Goal: Information Seeking & Learning: Check status

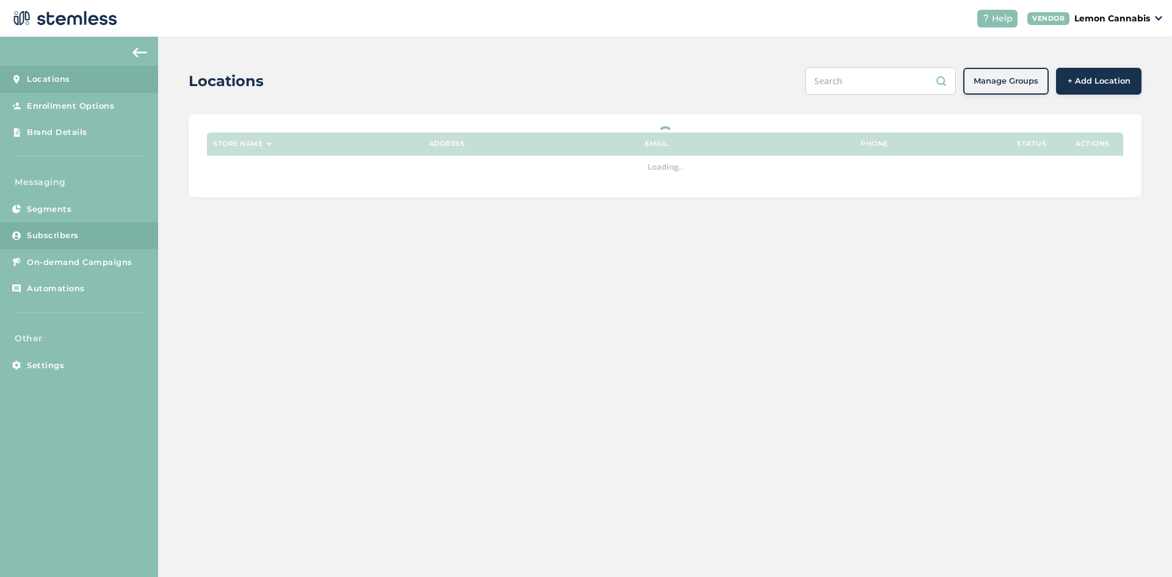
click at [85, 231] on link "Subscribers" at bounding box center [79, 235] width 158 height 27
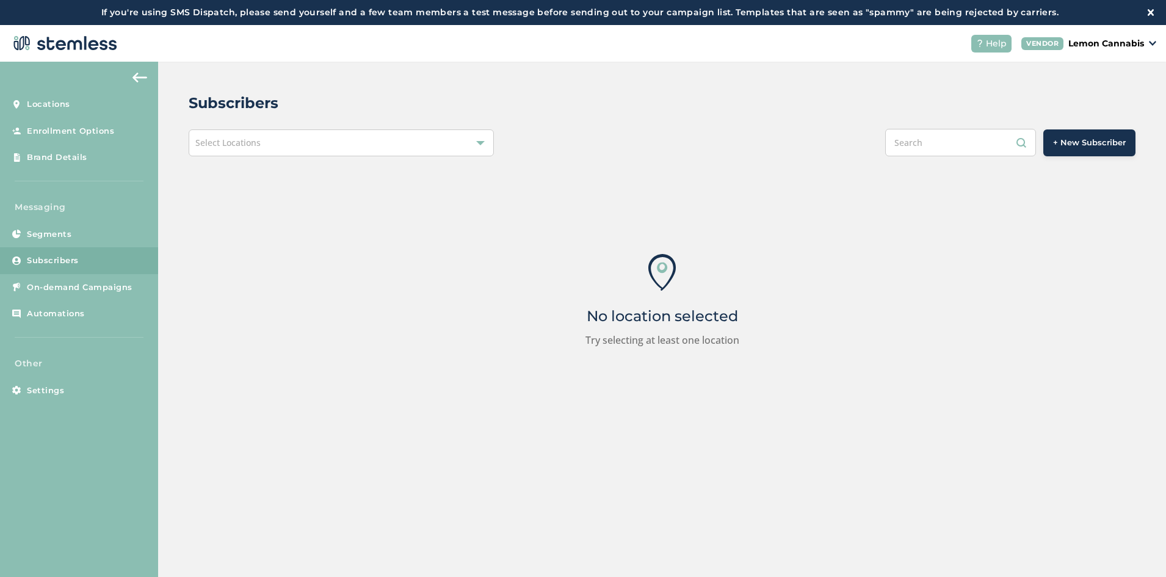
click at [445, 146] on div "Select Locations" at bounding box center [341, 142] width 305 height 27
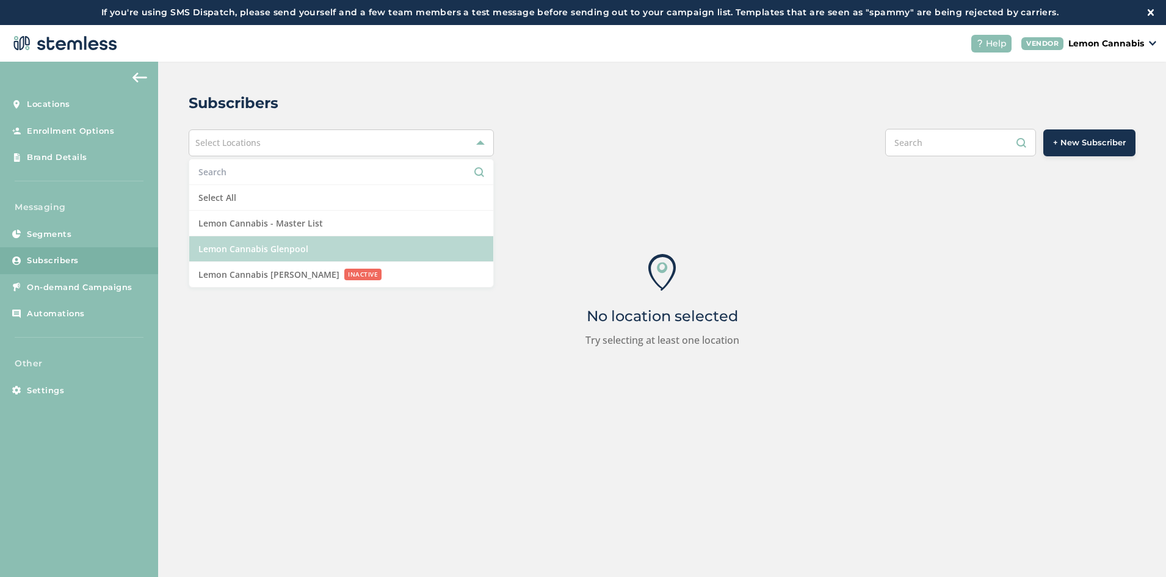
click at [367, 245] on li "Lemon Cannabis Glenpool" at bounding box center [341, 249] width 304 height 26
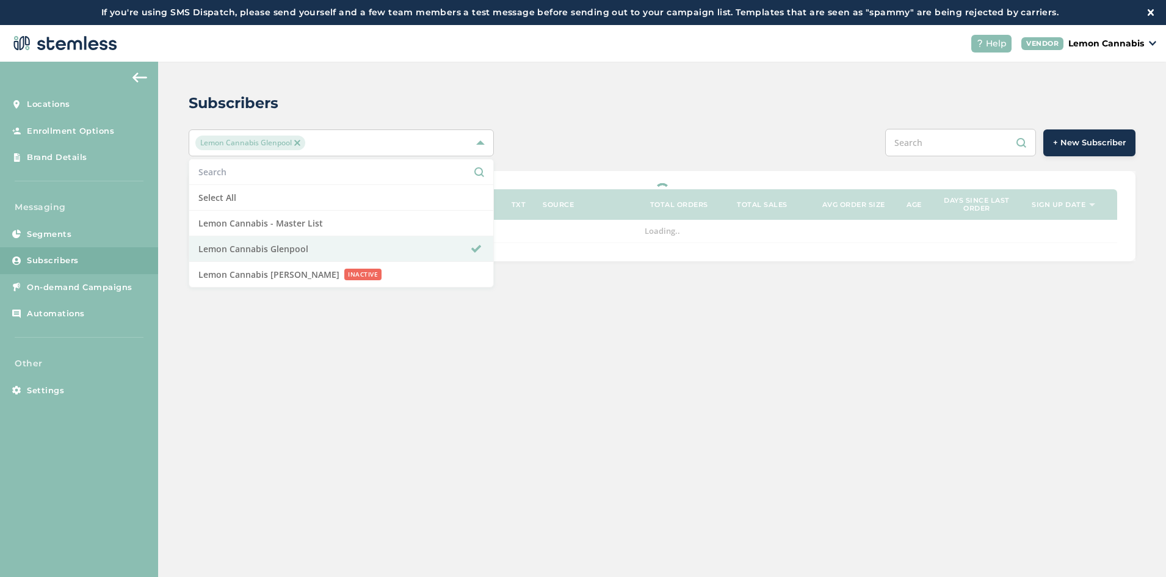
click at [926, 148] on input "text" at bounding box center [960, 142] width 151 height 27
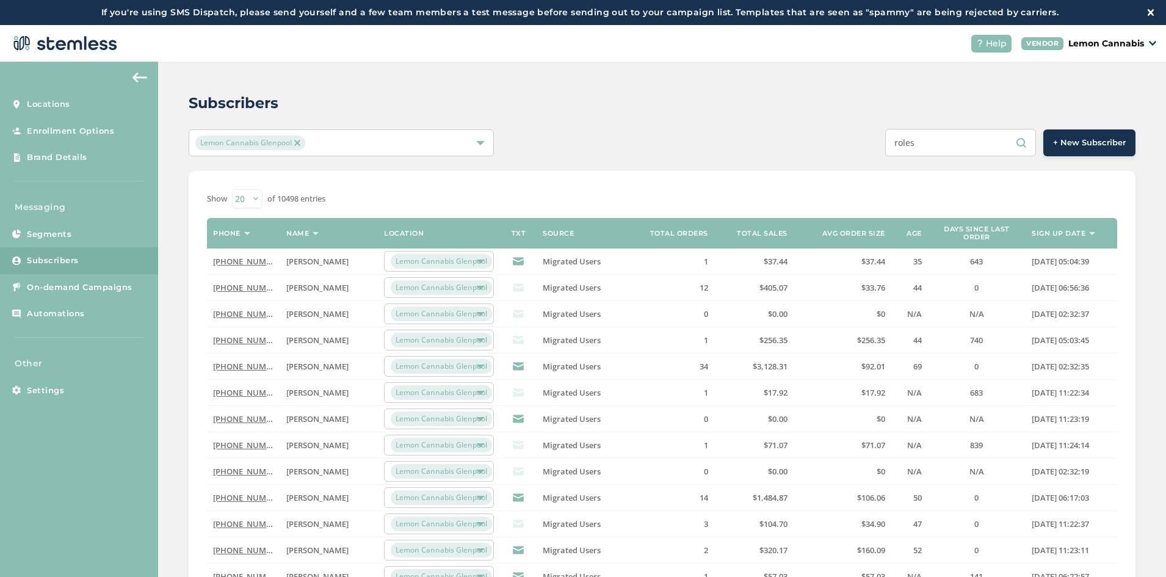
type input "roles"
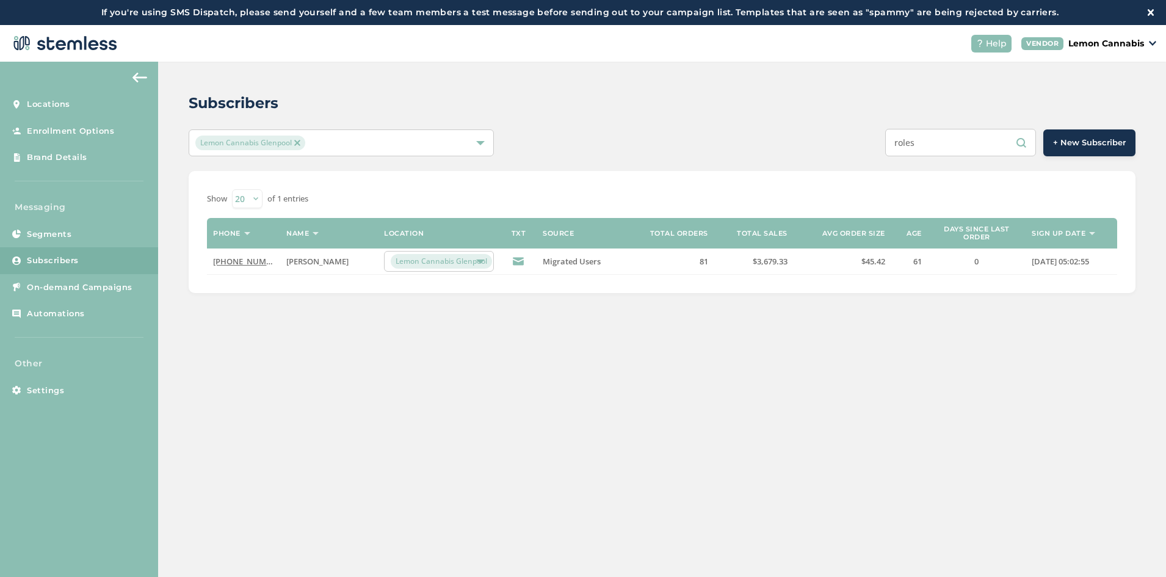
click at [245, 262] on link "[PHONE_NUMBER]" at bounding box center [248, 261] width 70 height 11
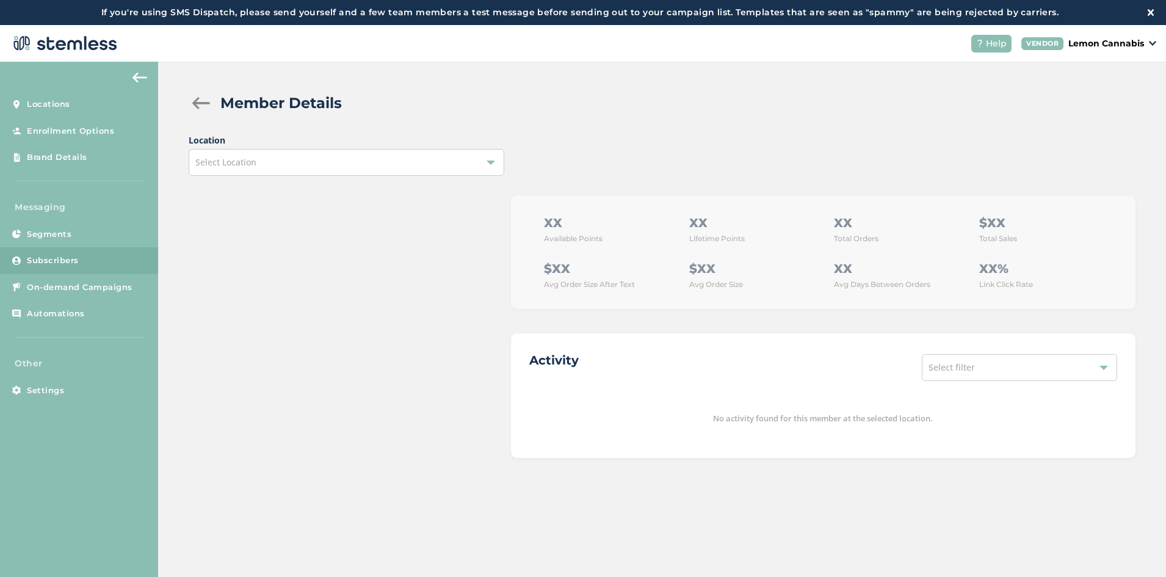
click at [418, 171] on div "Select Location" at bounding box center [347, 162] width 316 height 27
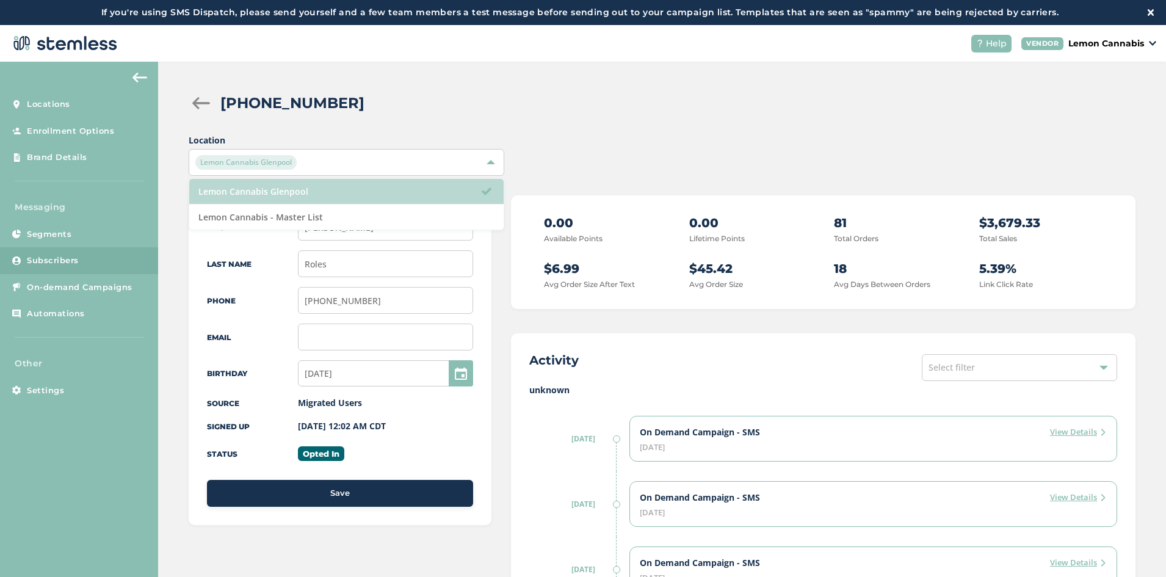
click at [390, 194] on li "Lemon Cannabis Glenpool" at bounding box center [346, 192] width 314 height 26
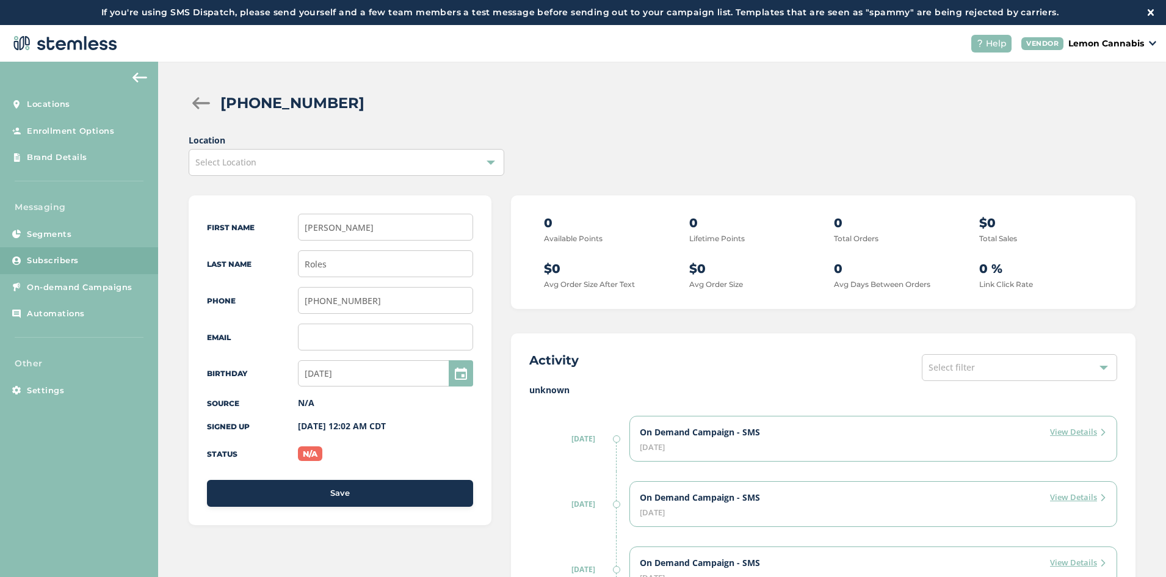
click at [477, 144] on label "Location" at bounding box center [347, 140] width 316 height 13
click at [446, 164] on div "Select Location" at bounding box center [347, 162] width 316 height 27
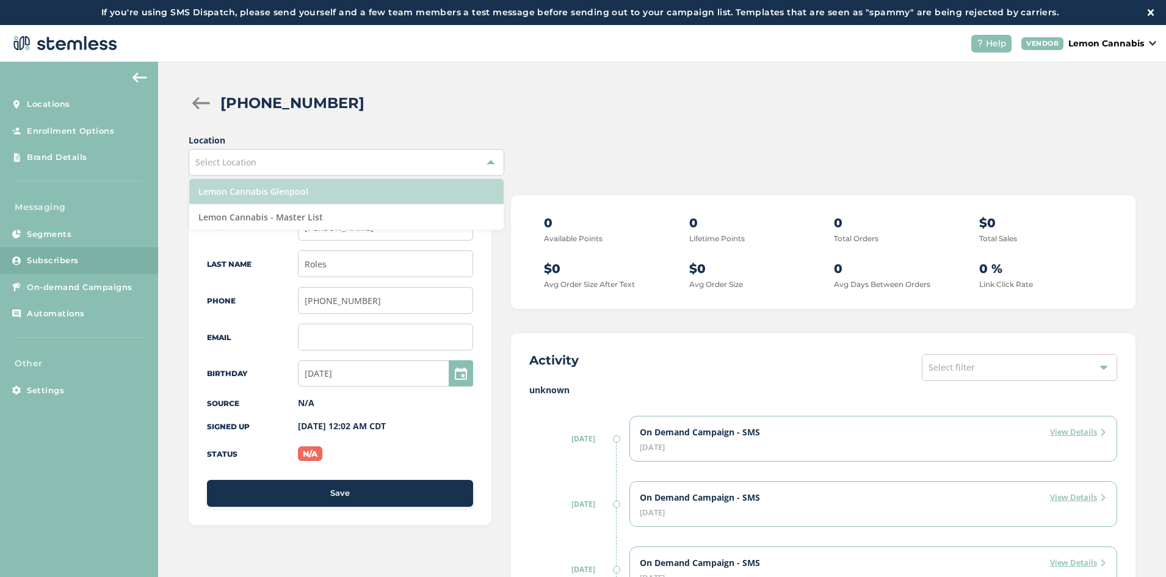
click at [346, 203] on li "Lemon Cannabis Glenpool" at bounding box center [346, 192] width 314 height 26
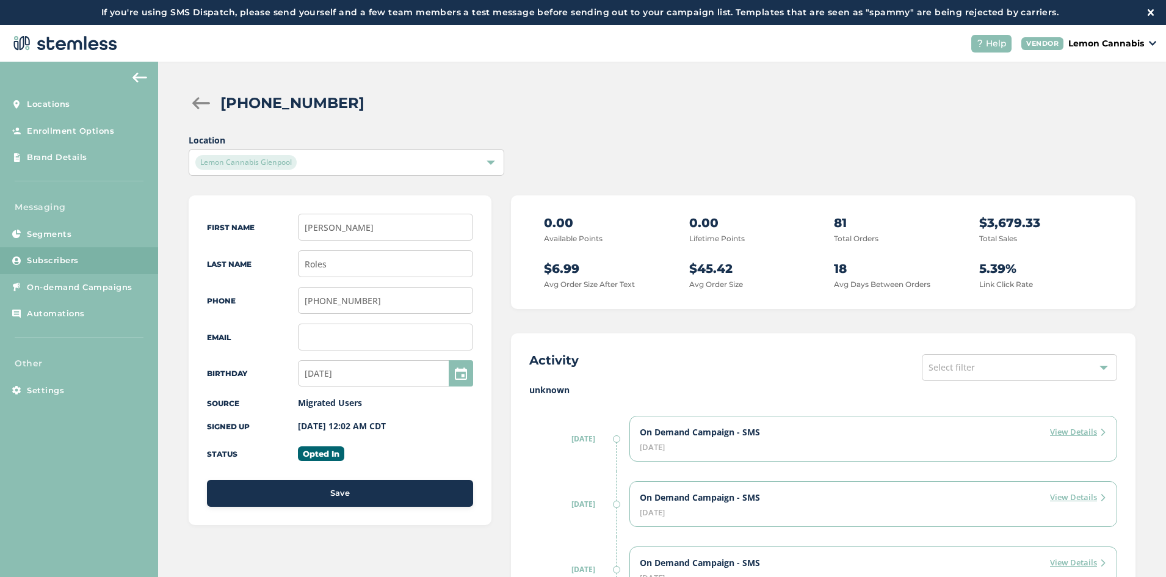
click at [393, 154] on div "Lemon Cannabis Glenpool" at bounding box center [347, 162] width 316 height 27
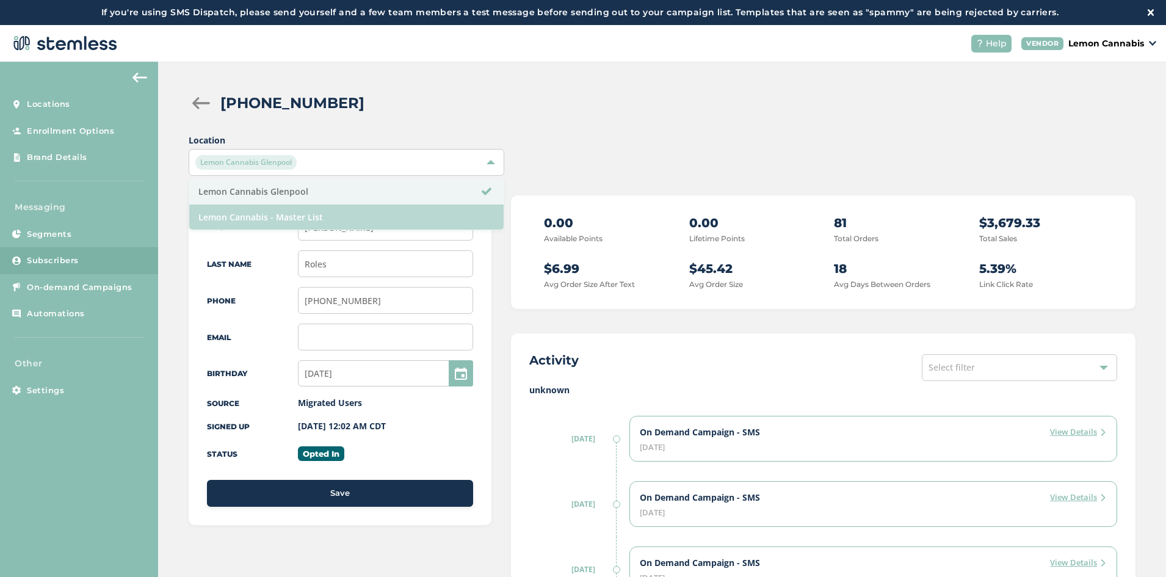
click at [358, 212] on li "Lemon Cannabis - Master List" at bounding box center [346, 216] width 314 height 25
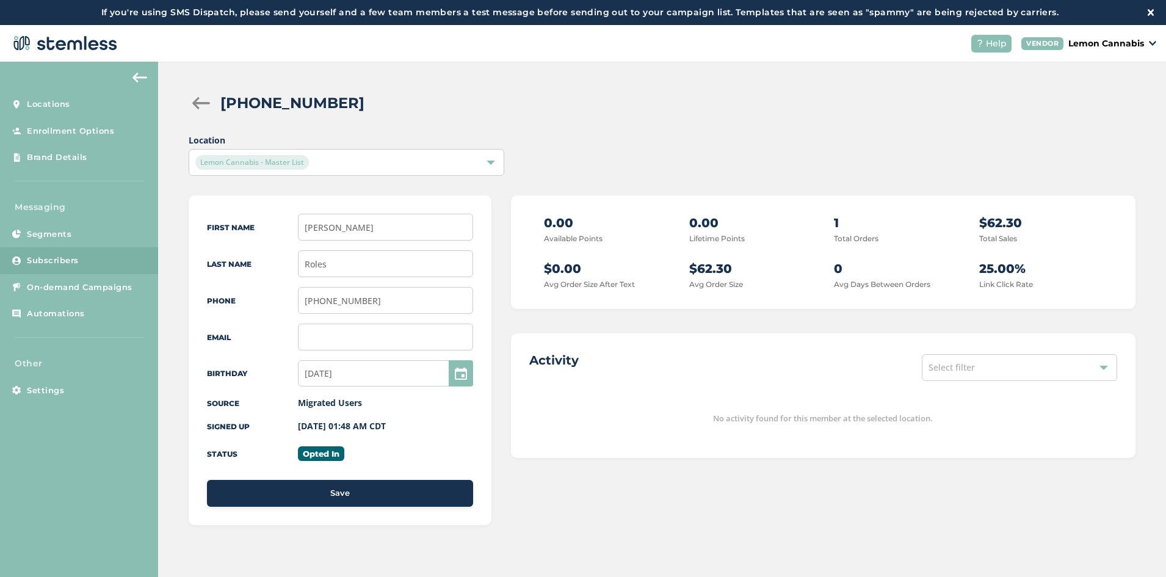
click at [430, 164] on div "Lemon Cannabis - Master List" at bounding box center [340, 162] width 290 height 15
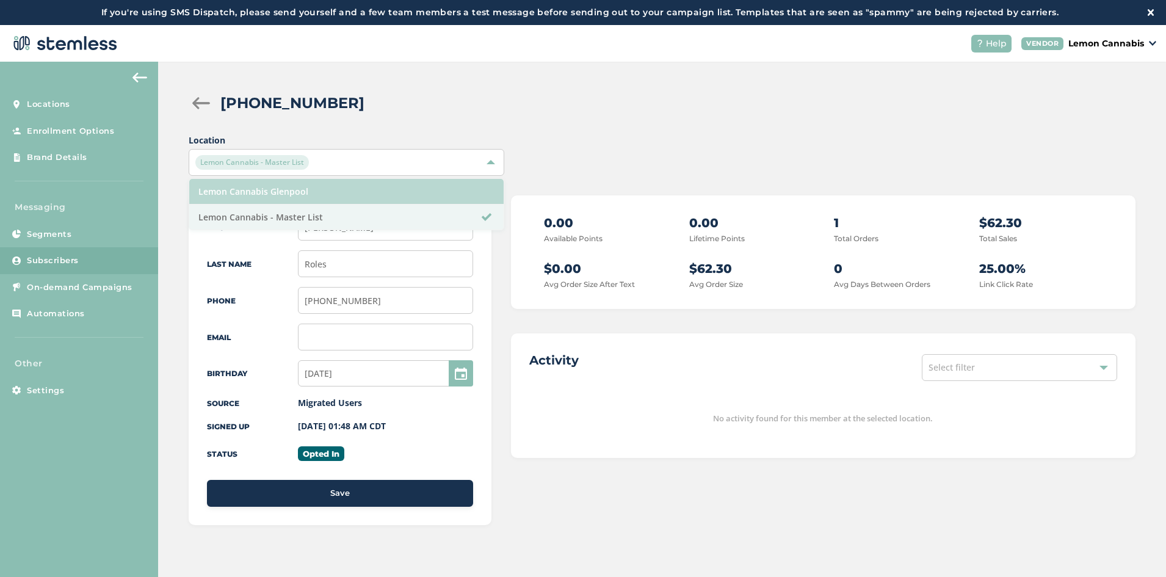
click at [415, 198] on li "Lemon Cannabis Glenpool" at bounding box center [346, 192] width 314 height 26
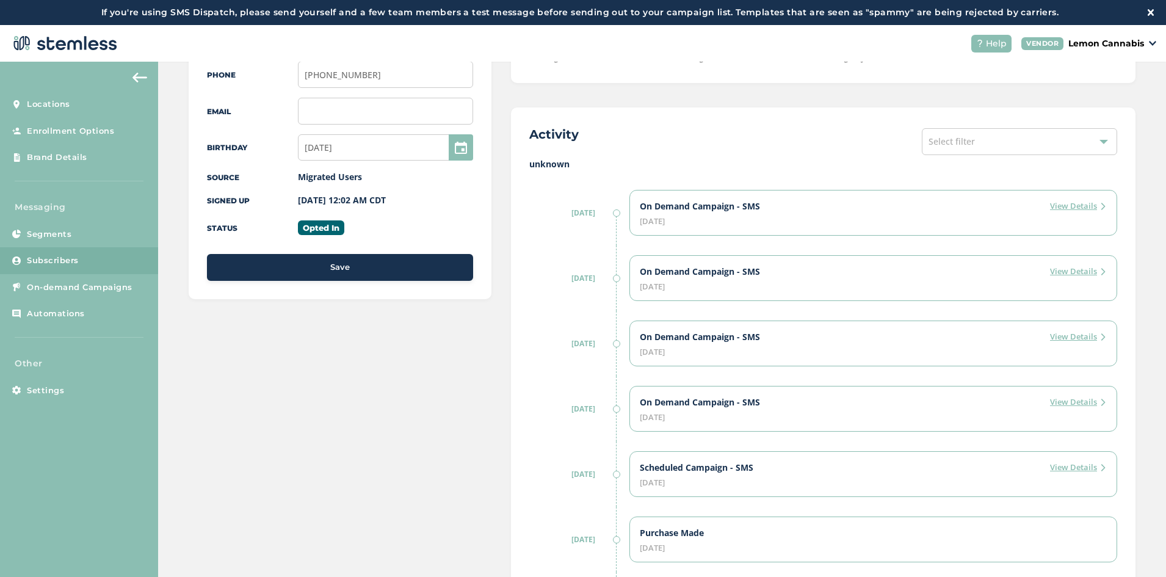
scroll to position [244, 0]
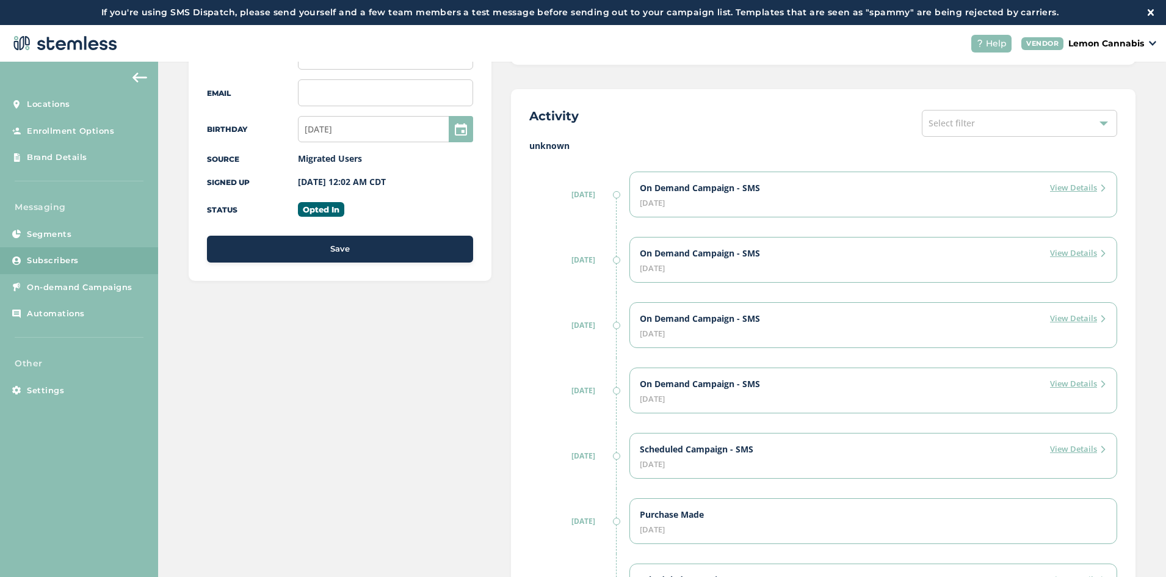
click at [1091, 189] on label "View Details" at bounding box center [1078, 188] width 57 height 12
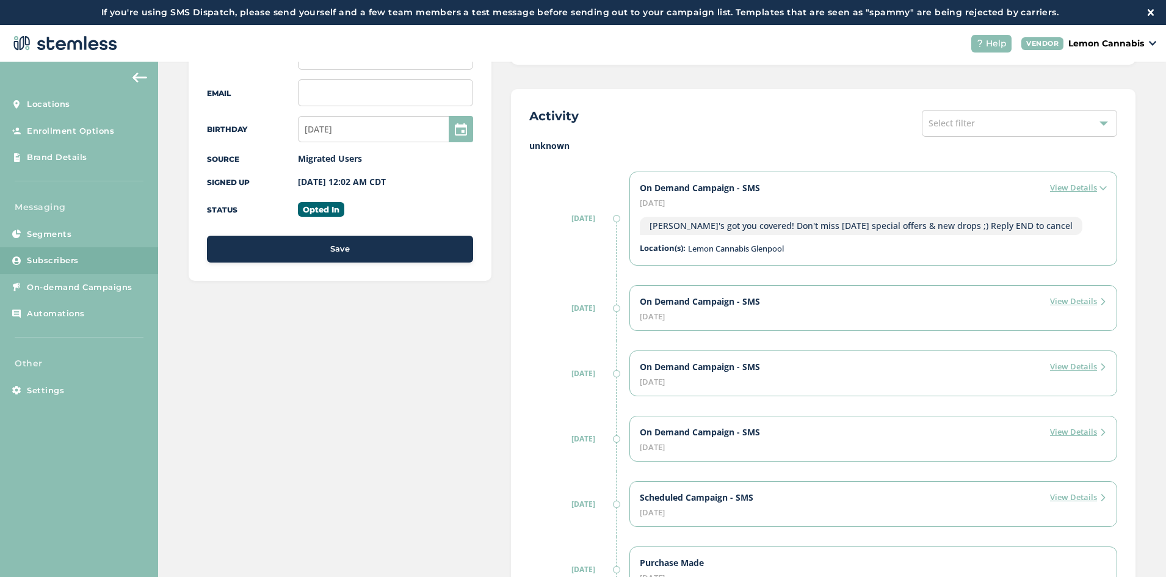
click at [1086, 301] on label "View Details" at bounding box center [1078, 301] width 57 height 12
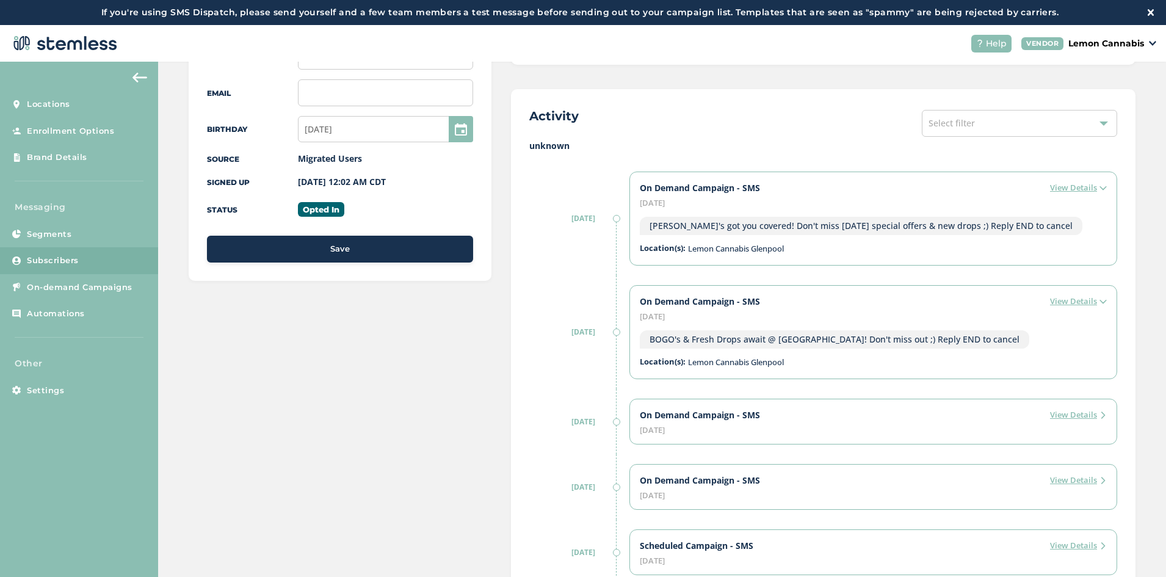
click at [1017, 123] on div "Select filter" at bounding box center [1018, 123] width 195 height 27
click at [816, 115] on div "Activity Select filter Select All Campaign Enrollment Preference Orders Convers…" at bounding box center [823, 123] width 588 height 32
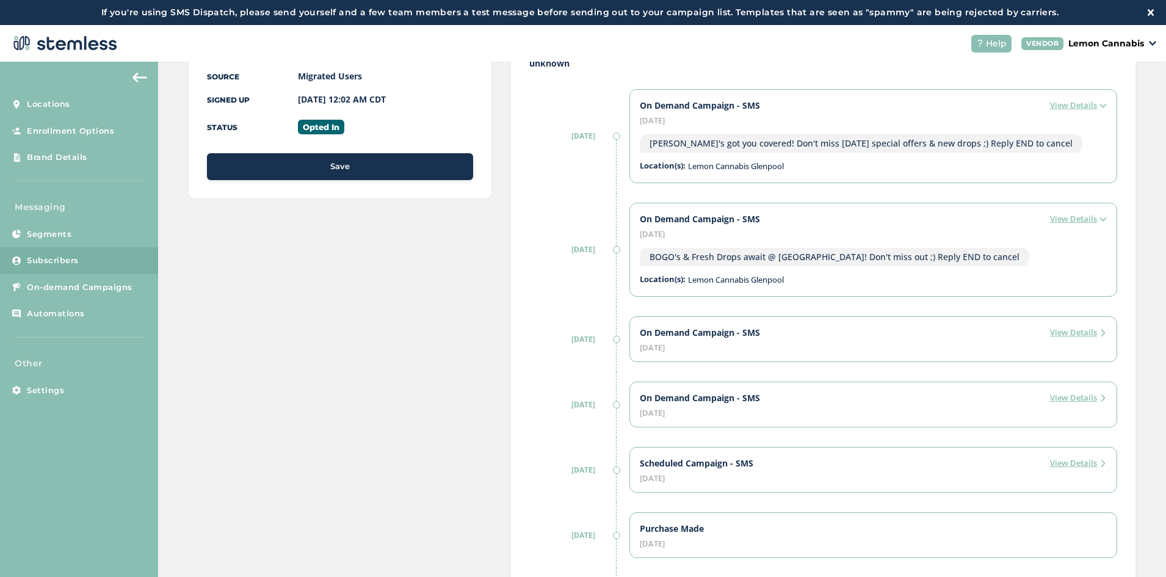
scroll to position [305, 0]
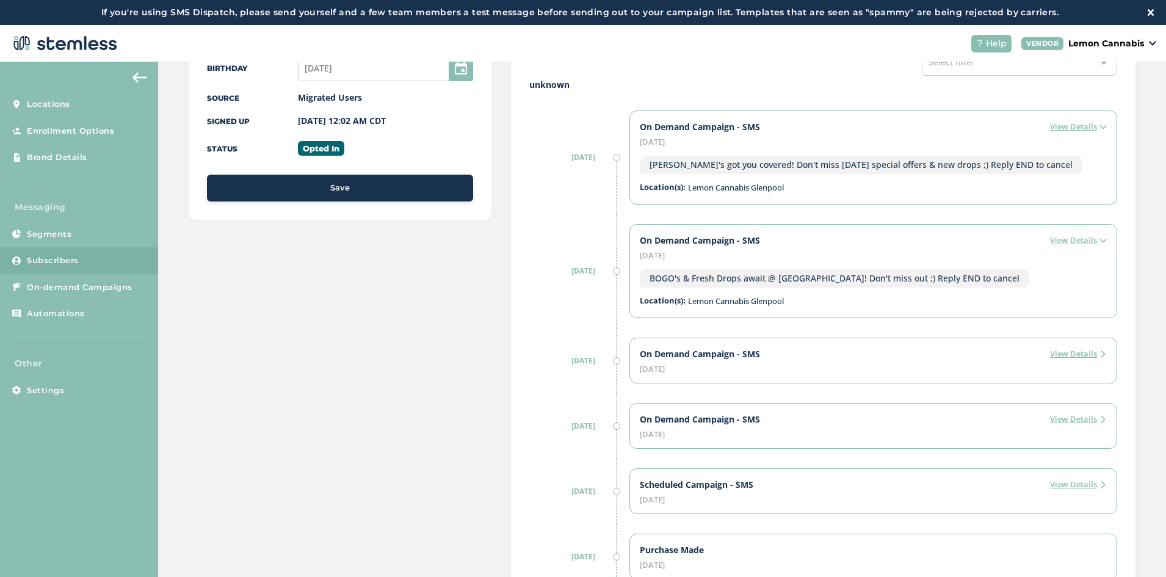
click at [1050, 348] on label "View Details" at bounding box center [1078, 354] width 57 height 12
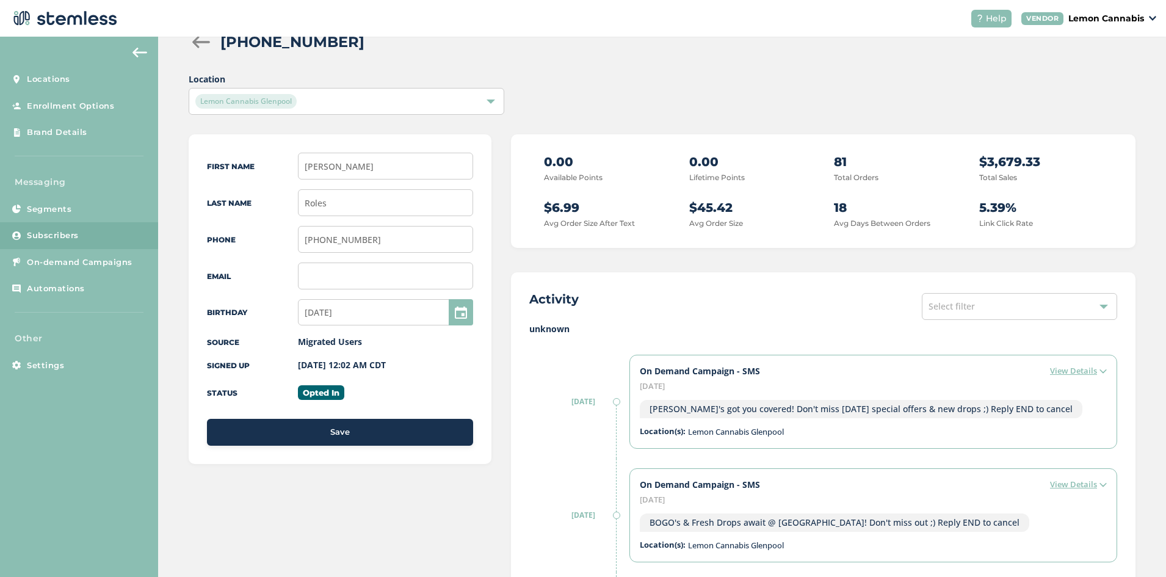
scroll to position [0, 0]
